Goal: Information Seeking & Learning: Learn about a topic

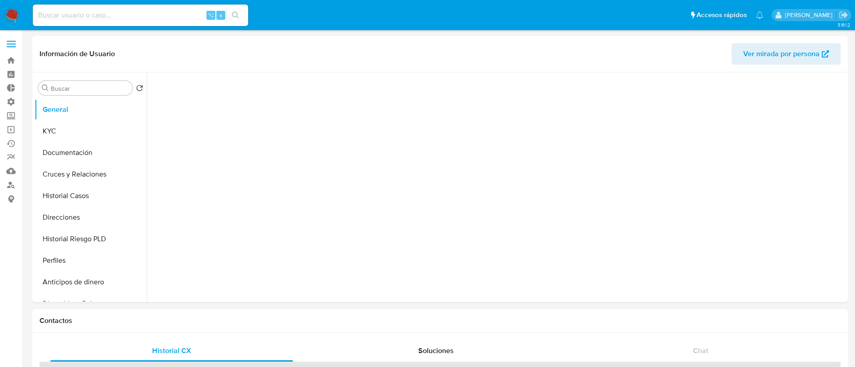
select select "10"
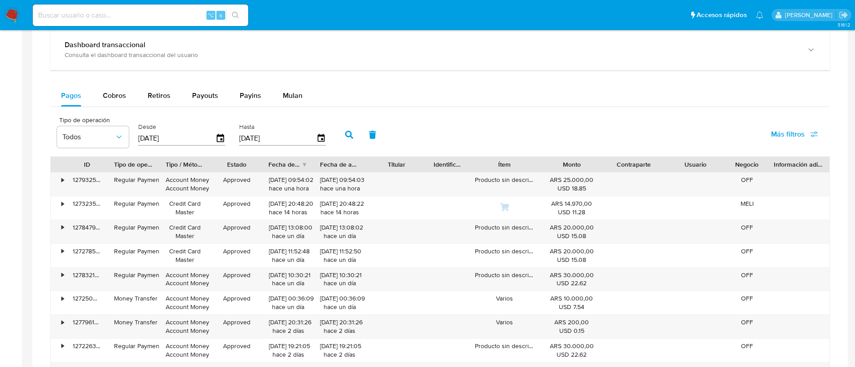
scroll to position [667, 0]
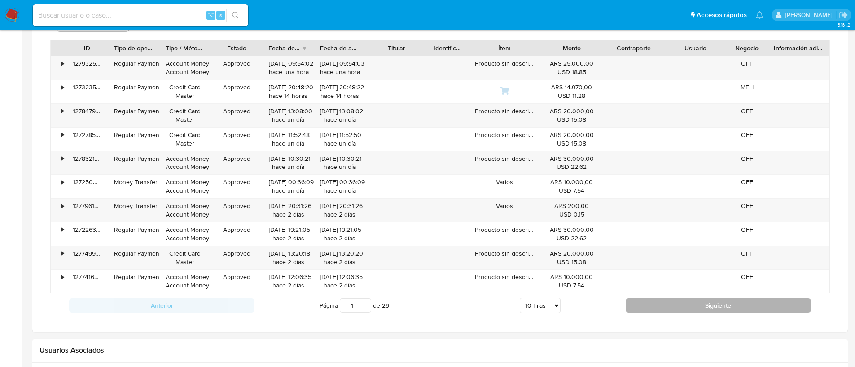
click at [641, 302] on button "Siguiente" at bounding box center [718, 305] width 185 height 14
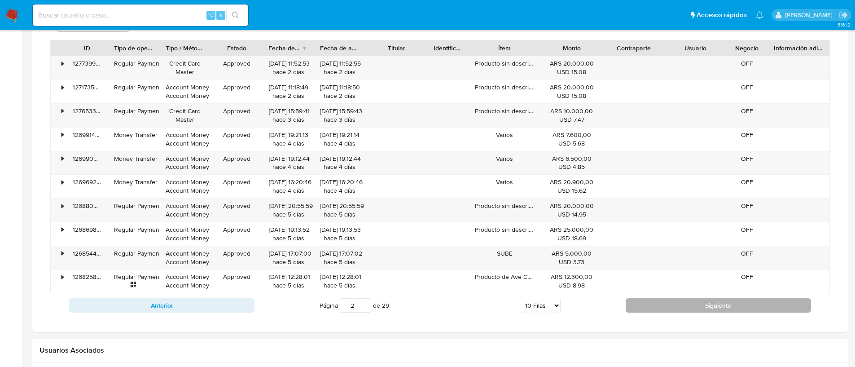
click at [644, 300] on button "Siguiente" at bounding box center [718, 305] width 185 height 14
type input "6"
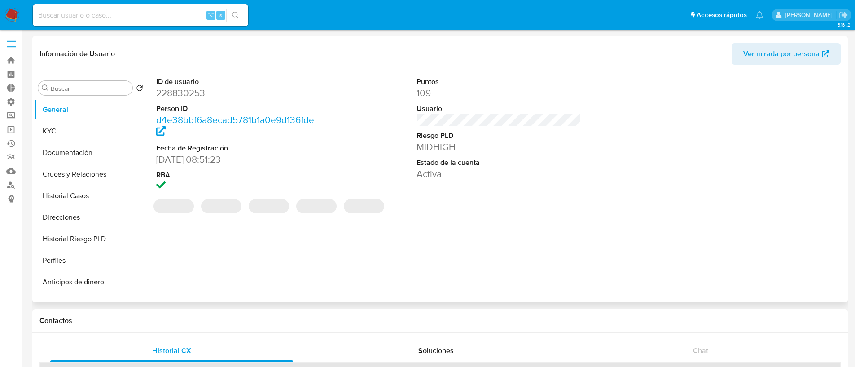
select select "10"
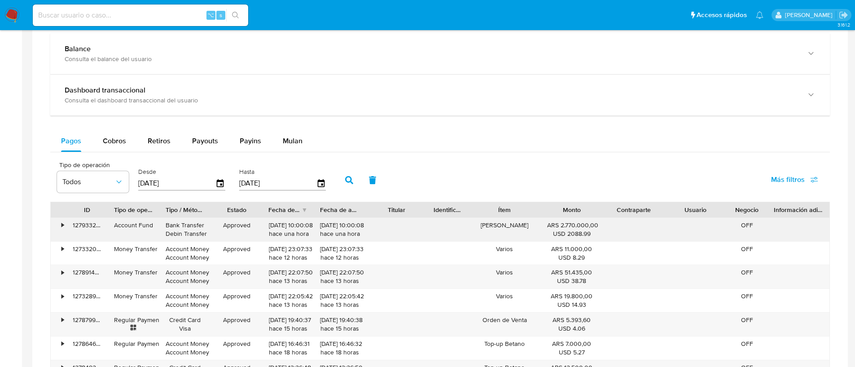
scroll to position [445, 0]
click at [216, 148] on button "Payouts" at bounding box center [205, 141] width 48 height 22
select select "10"
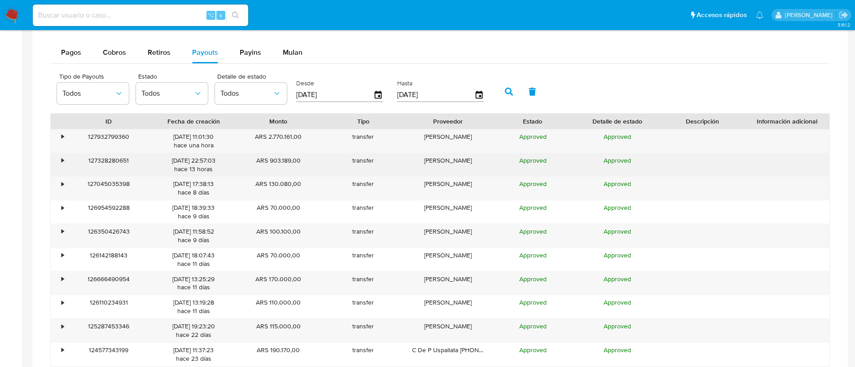
scroll to position [528, 0]
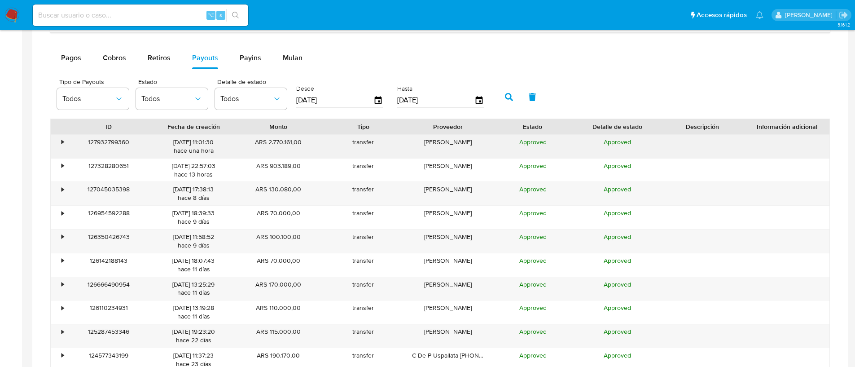
click at [58, 144] on div "•" at bounding box center [59, 146] width 16 height 23
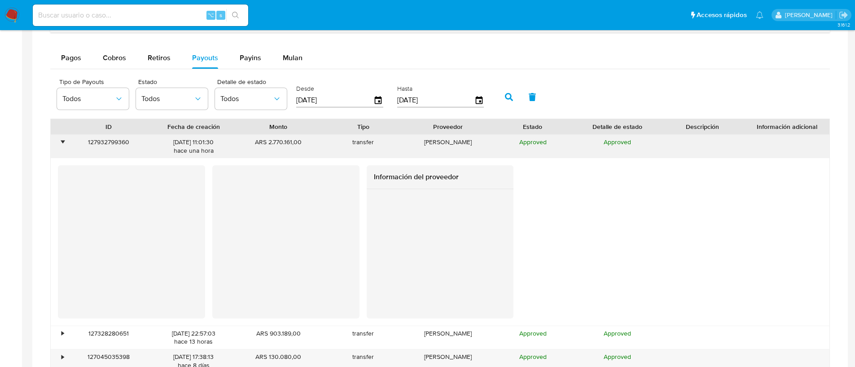
click at [58, 144] on div "•" at bounding box center [59, 146] width 16 height 23
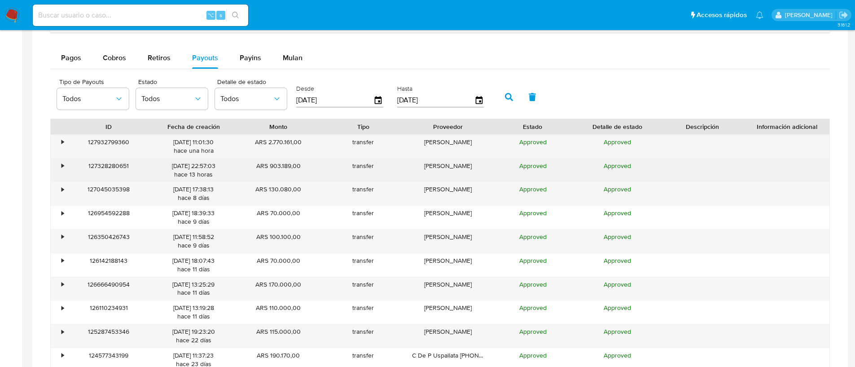
click at [72, 164] on div "127328280651" at bounding box center [108, 169] width 85 height 23
click at [68, 161] on div "127328280651" at bounding box center [108, 169] width 85 height 23
click at [65, 163] on div "•" at bounding box center [59, 169] width 16 height 23
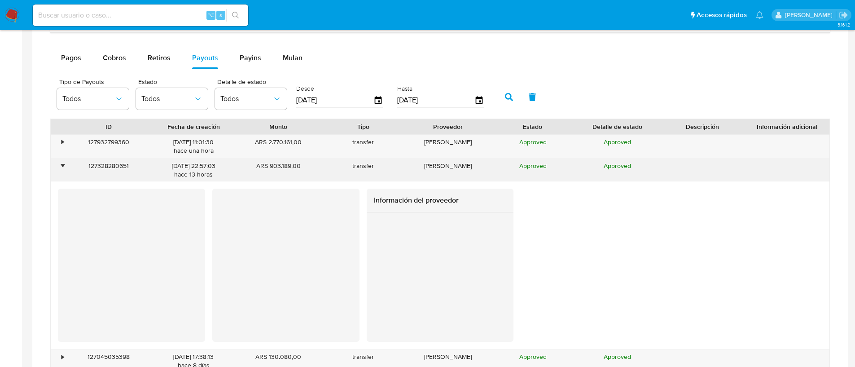
click at [65, 163] on div "•" at bounding box center [59, 169] width 16 height 23
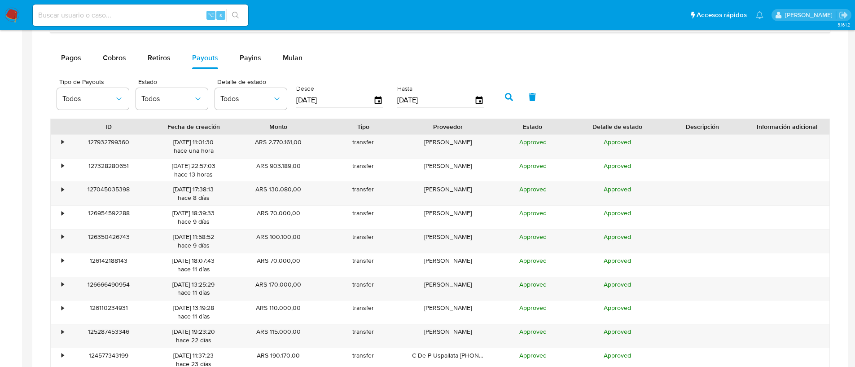
click at [78, 71] on div "Pagos Cobros Retiros Payouts Payins Mulan Tipo de operación Todos Desde 02/07/2…" at bounding box center [440, 221] width 780 height 349
click at [81, 61] on button "Pagos" at bounding box center [71, 58] width 42 height 22
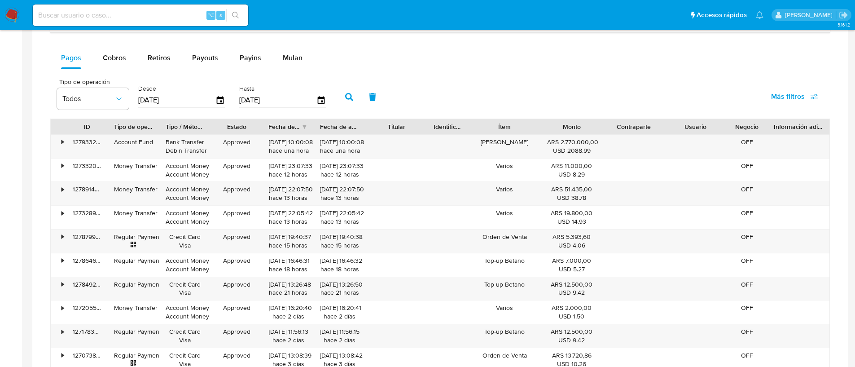
drag, startPoint x: 667, startPoint y: 118, endPoint x: 682, endPoint y: 120, distance: 14.5
click at [681, 120] on div "ID Tipo de operación Tipo / Método Estado Fecha de creación Fecha de aprobación…" at bounding box center [440, 126] width 780 height 16
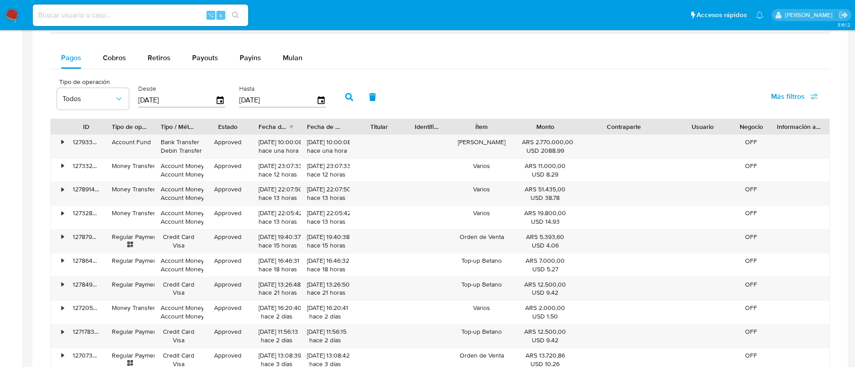
drag, startPoint x: 669, startPoint y: 123, endPoint x: 706, endPoint y: 130, distance: 37.4
click at [706, 130] on div "ID Tipo de operación Tipo / Método Estado Fecha de creación Fecha de aprobación…" at bounding box center [440, 126] width 779 height 15
click at [195, 60] on span "Payouts" at bounding box center [205, 58] width 26 height 10
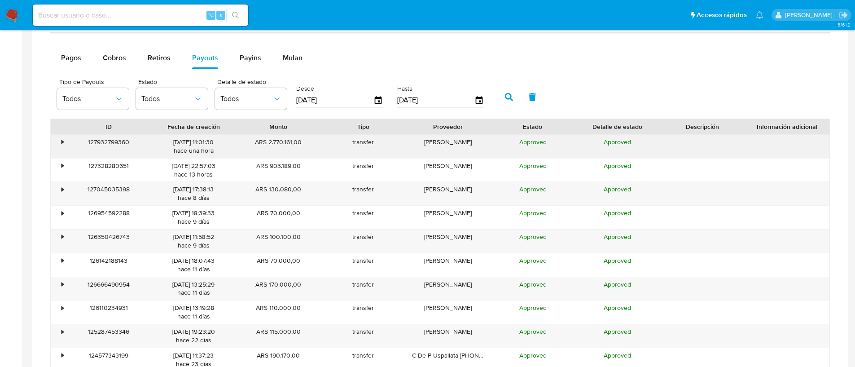
click at [64, 145] on div "•" at bounding box center [59, 146] width 16 height 23
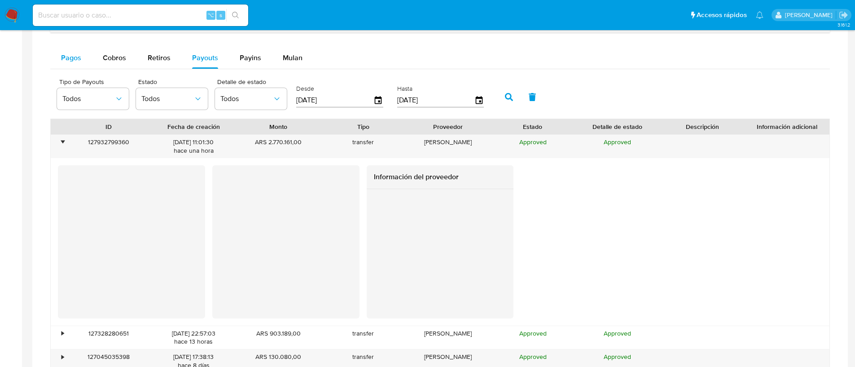
click at [77, 66] on div "Pagos" at bounding box center [71, 58] width 20 height 22
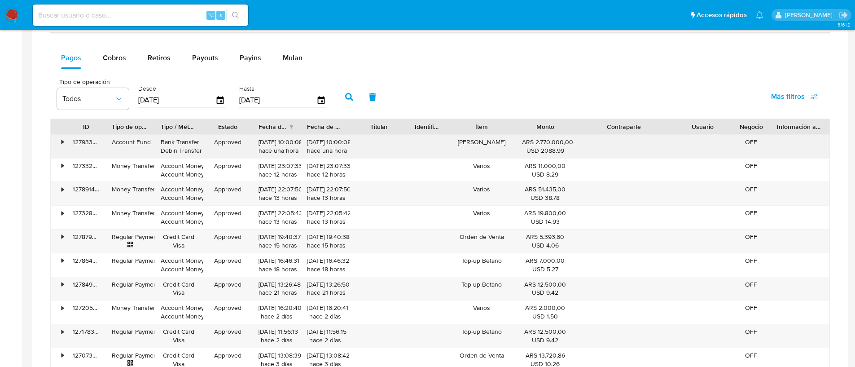
click at [56, 140] on div "•" at bounding box center [59, 146] width 16 height 23
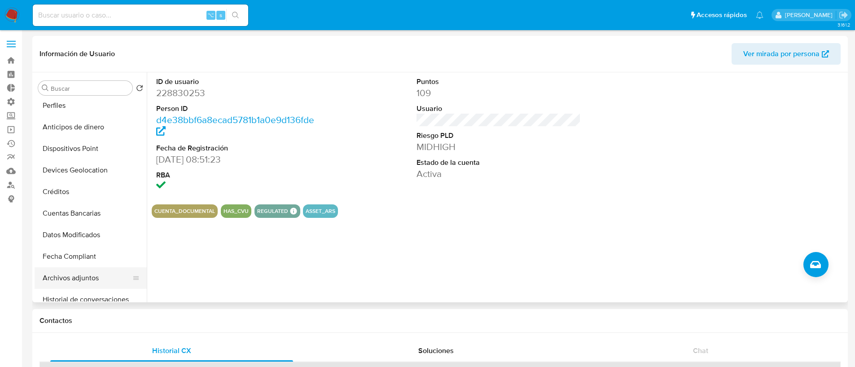
scroll to position [0, 0]
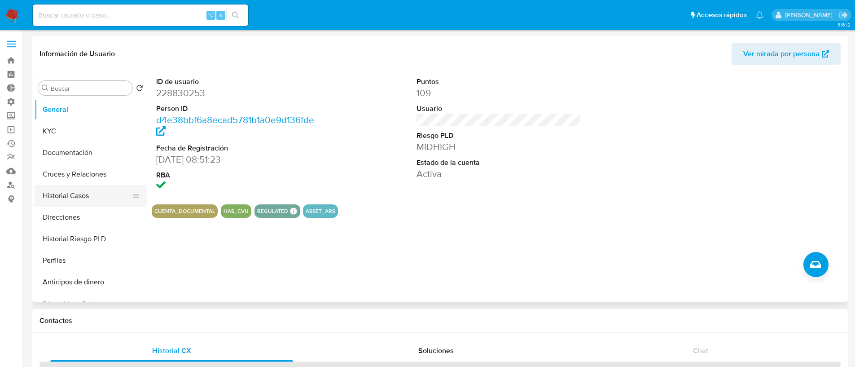
click at [110, 202] on button "Historial Casos" at bounding box center [87, 196] width 105 height 22
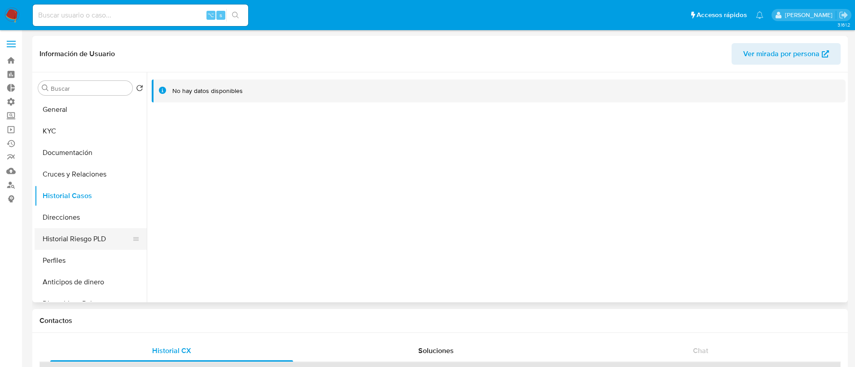
click at [96, 244] on button "Historial Riesgo PLD" at bounding box center [87, 239] width 105 height 22
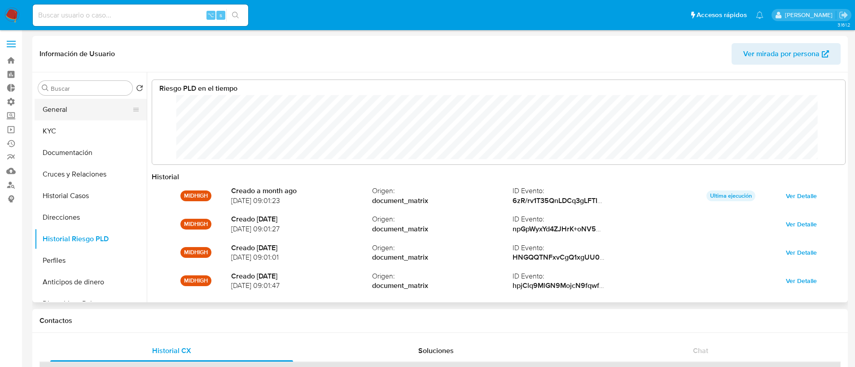
click at [74, 104] on button "General" at bounding box center [87, 110] width 105 height 22
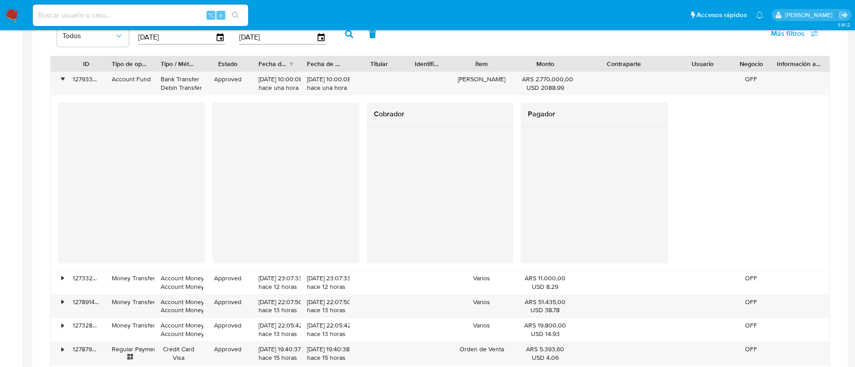
scroll to position [482, 0]
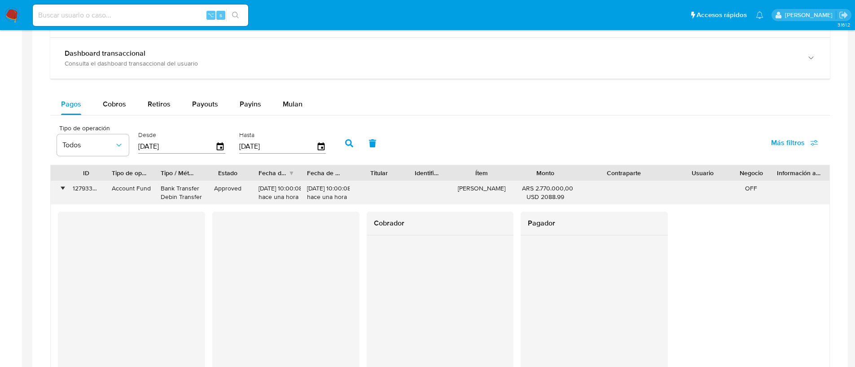
click at [57, 190] on div "•" at bounding box center [59, 192] width 16 height 23
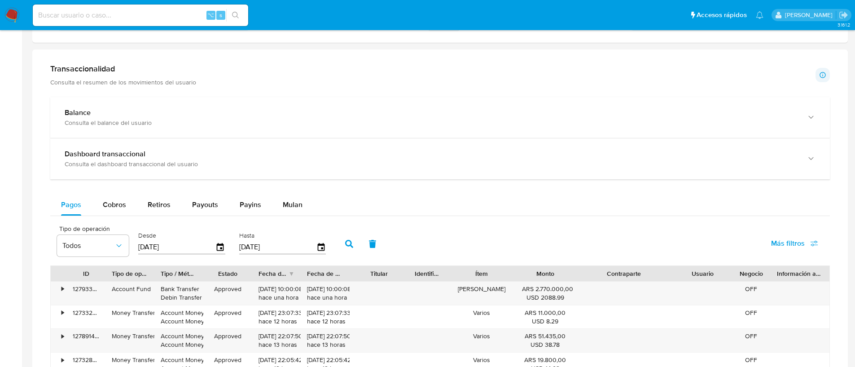
scroll to position [390, 0]
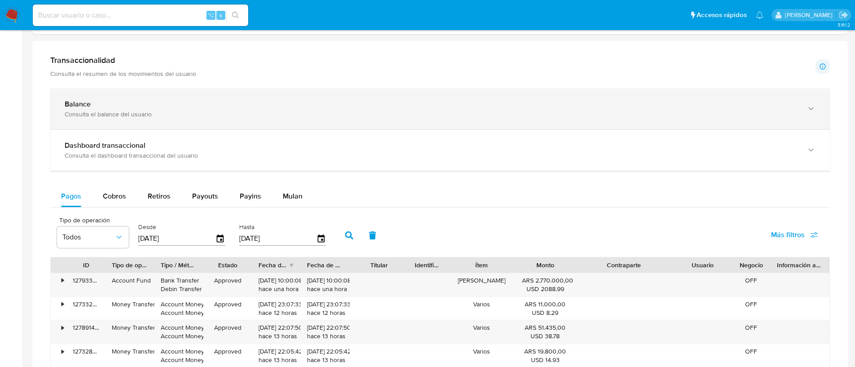
click at [181, 100] on div "Balance" at bounding box center [431, 104] width 733 height 9
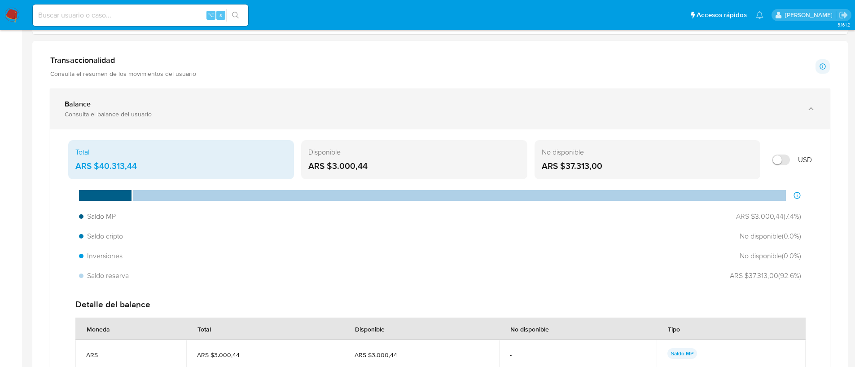
click at [185, 101] on div "Balance" at bounding box center [431, 104] width 733 height 9
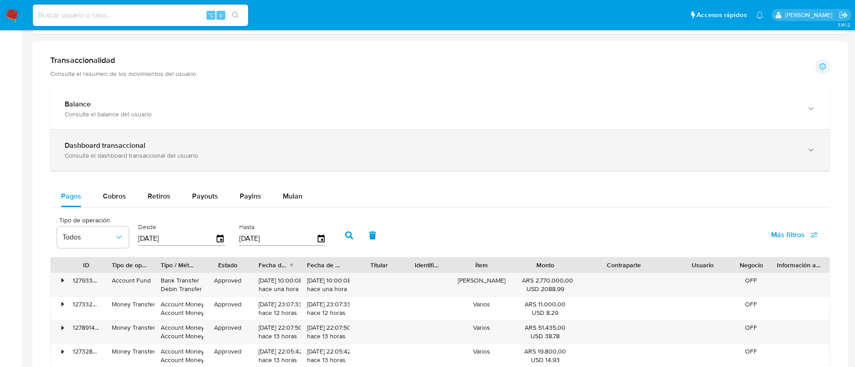
click at [154, 151] on div "Consulta el dashboard transaccional del usuario" at bounding box center [431, 155] width 733 height 8
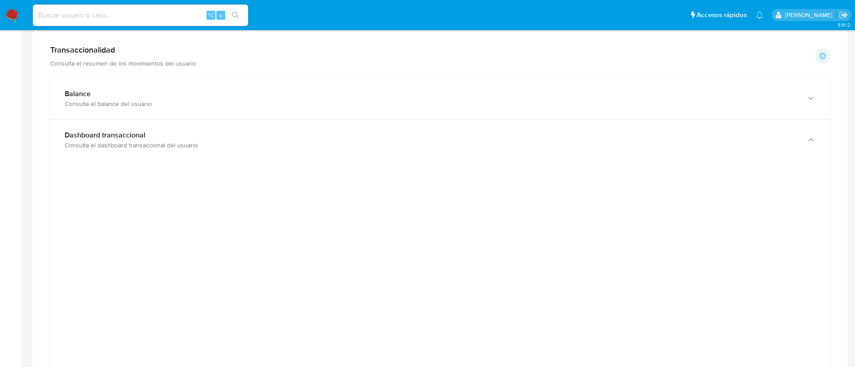
scroll to position [457, 0]
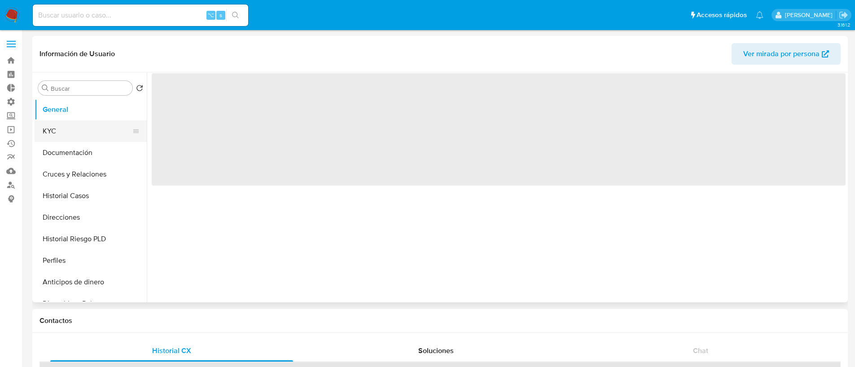
select select "10"
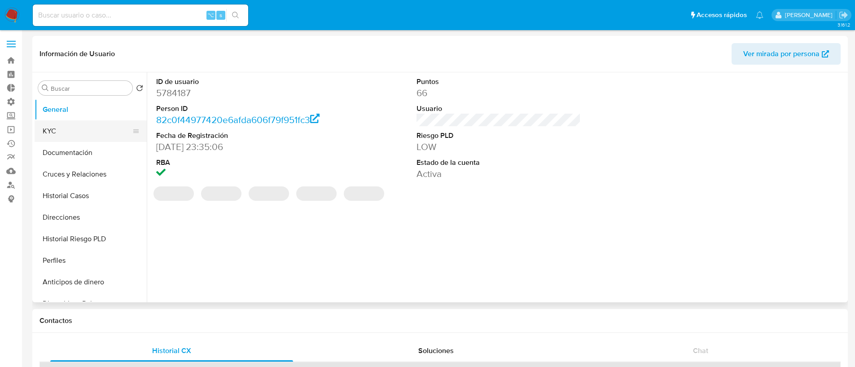
click at [96, 135] on button "KYC" at bounding box center [87, 131] width 105 height 22
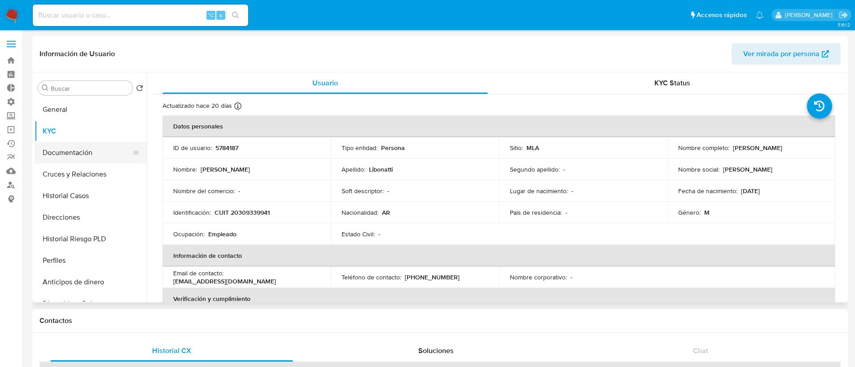
click at [81, 158] on button "Documentación" at bounding box center [87, 153] width 105 height 22
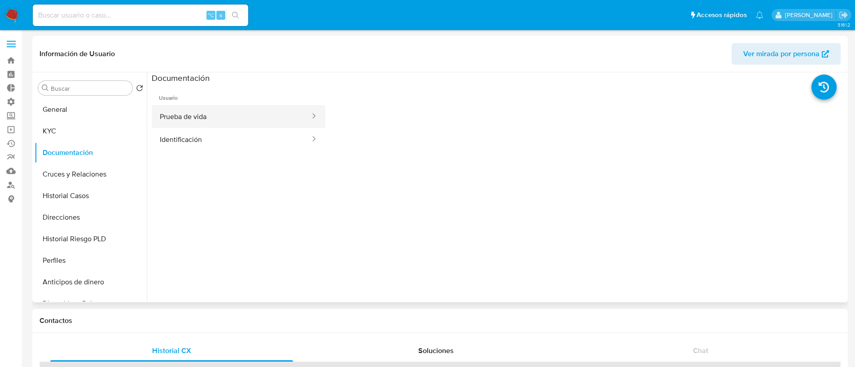
click at [233, 117] on button "Prueba de vida" at bounding box center [231, 116] width 159 height 23
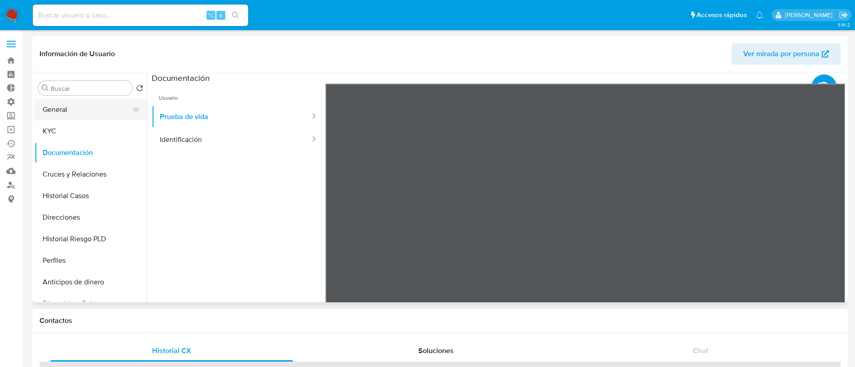
click at [93, 106] on button "General" at bounding box center [87, 110] width 105 height 22
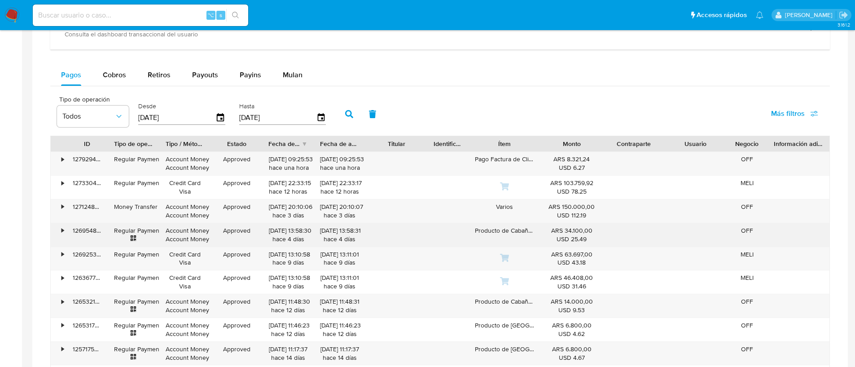
scroll to position [573, 0]
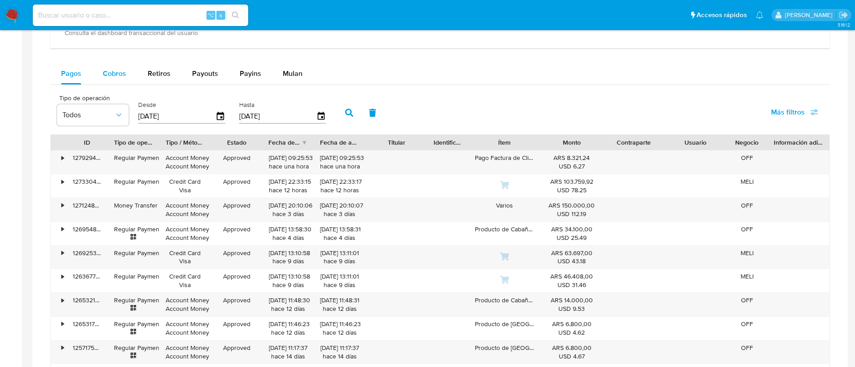
click at [125, 79] on button "Cobros" at bounding box center [114, 74] width 45 height 22
select select "10"
